Goal: Navigation & Orientation: Find specific page/section

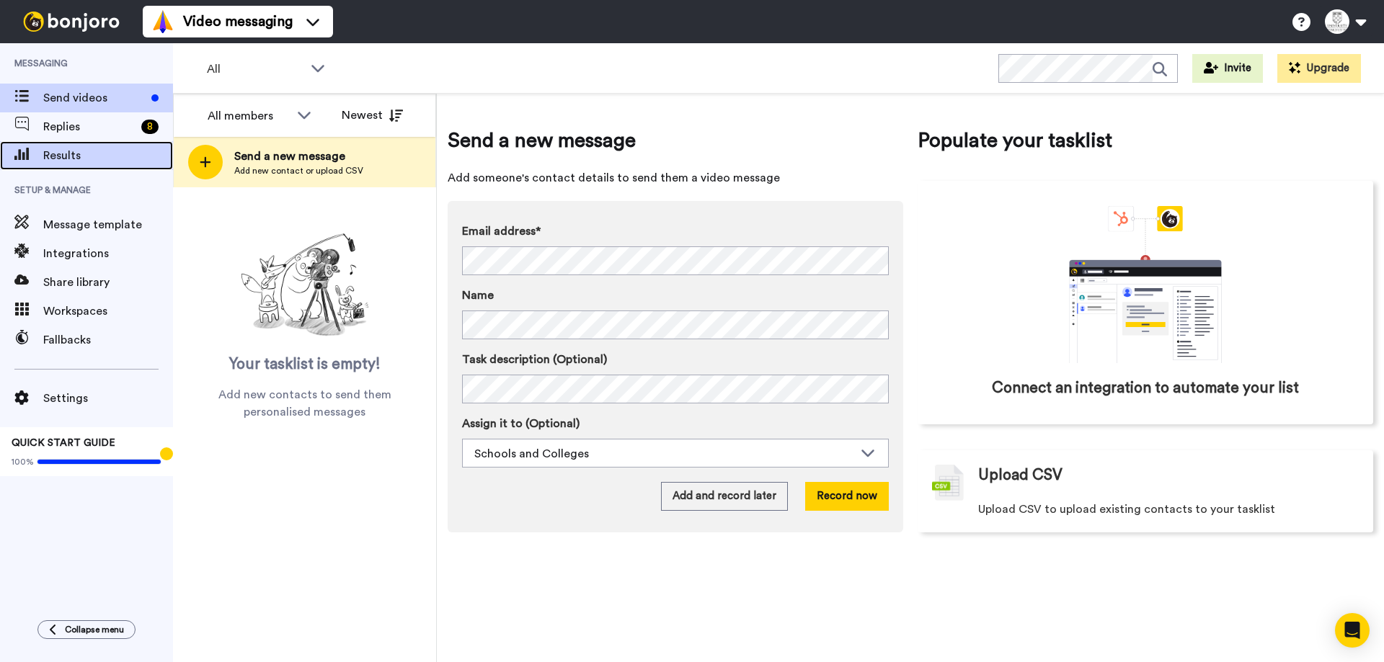
click at [104, 155] on span "Results" at bounding box center [108, 155] width 130 height 17
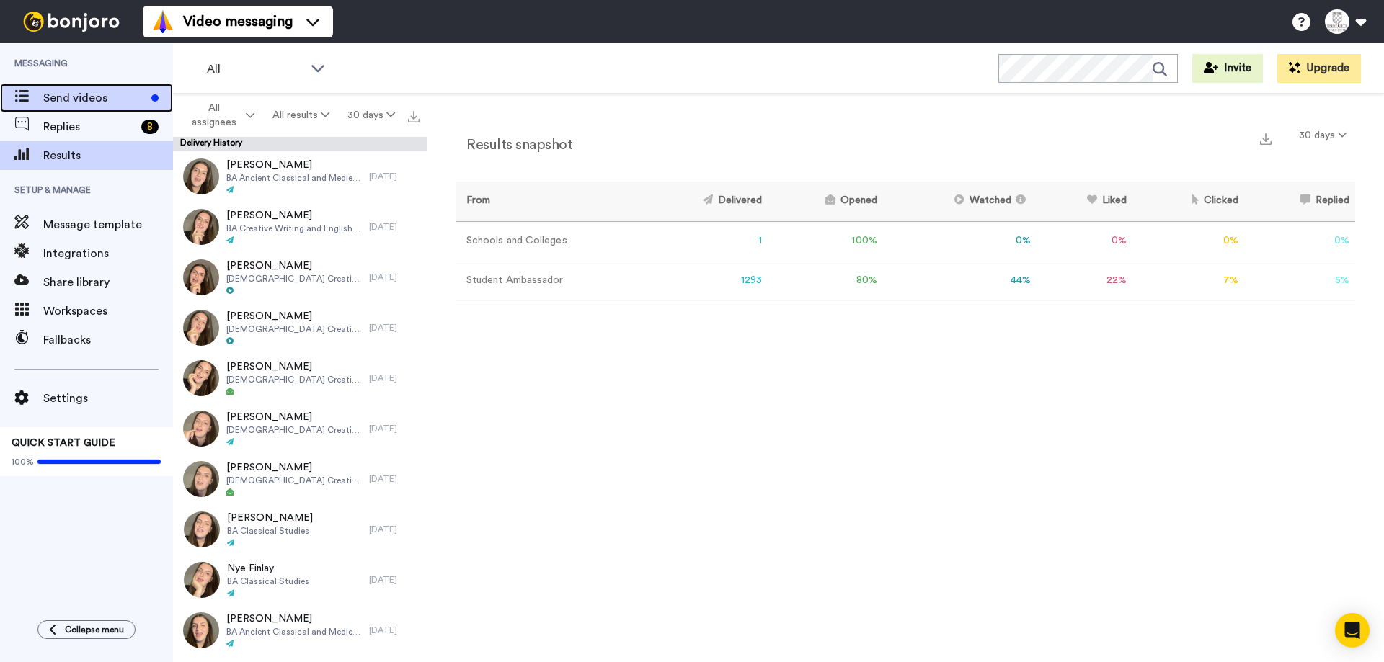
click at [92, 97] on span "Send videos" at bounding box center [94, 97] width 102 height 17
